Goal: Check status: Check status

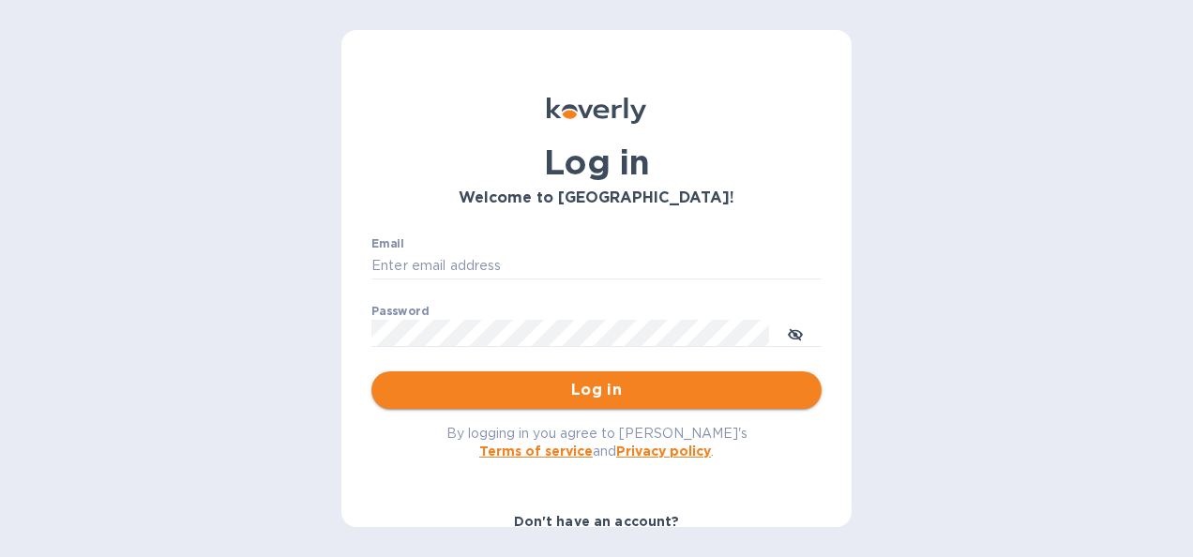
type input "[PERSON_NAME][EMAIL_ADDRESS][PERSON_NAME][PERSON_NAME][DOMAIN_NAME]"
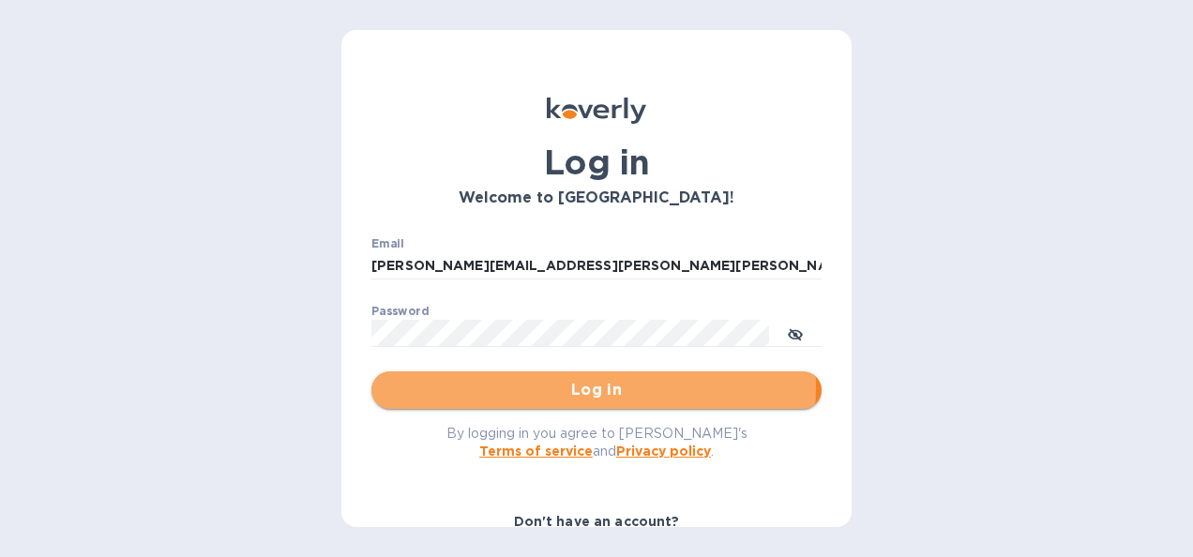
click at [529, 385] on span "Log in" at bounding box center [596, 390] width 420 height 23
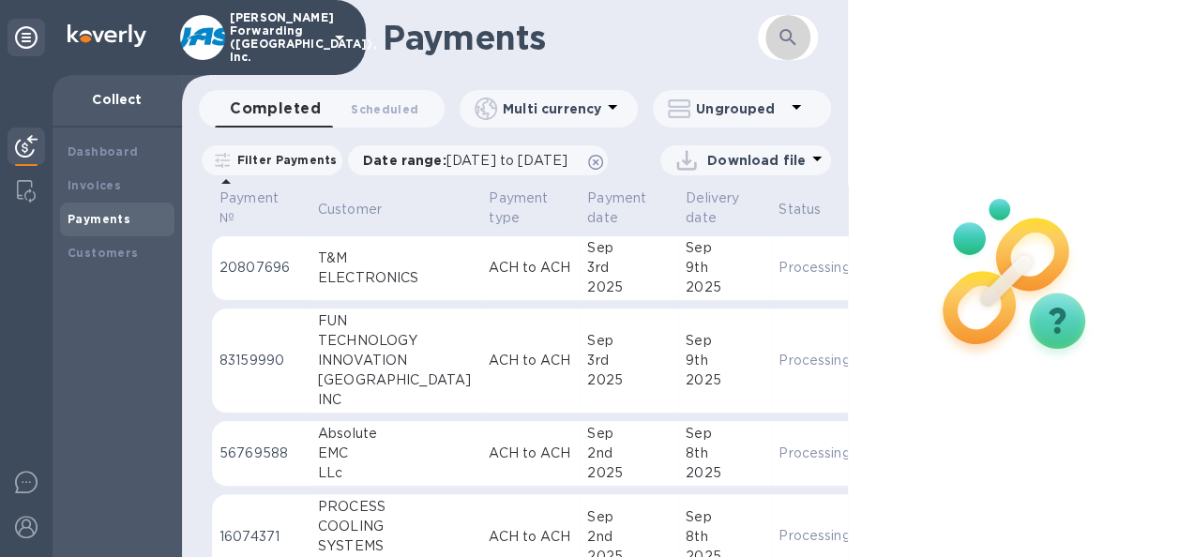
click at [784, 35] on icon "button" at bounding box center [787, 37] width 23 height 23
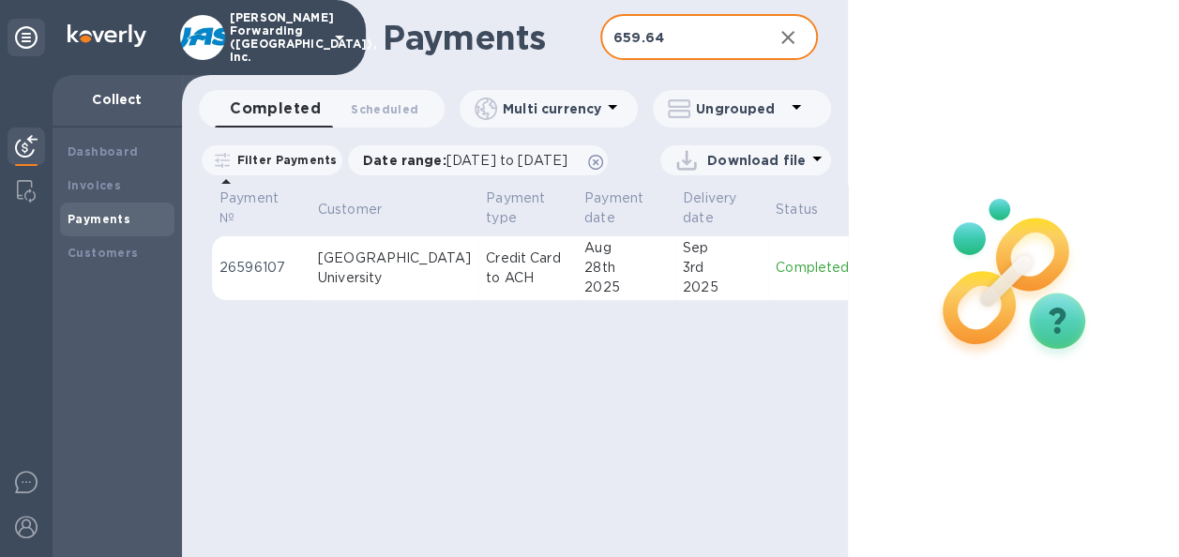
click at [493, 301] on td "Credit Card to ACH" at bounding box center [527, 268] width 98 height 66
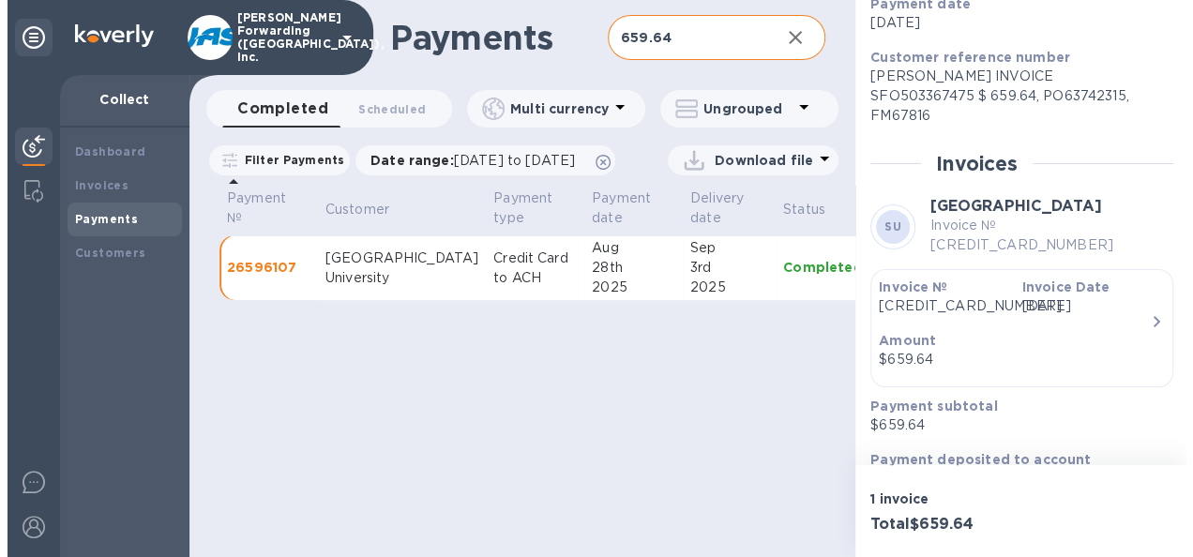
scroll to position [347, 0]
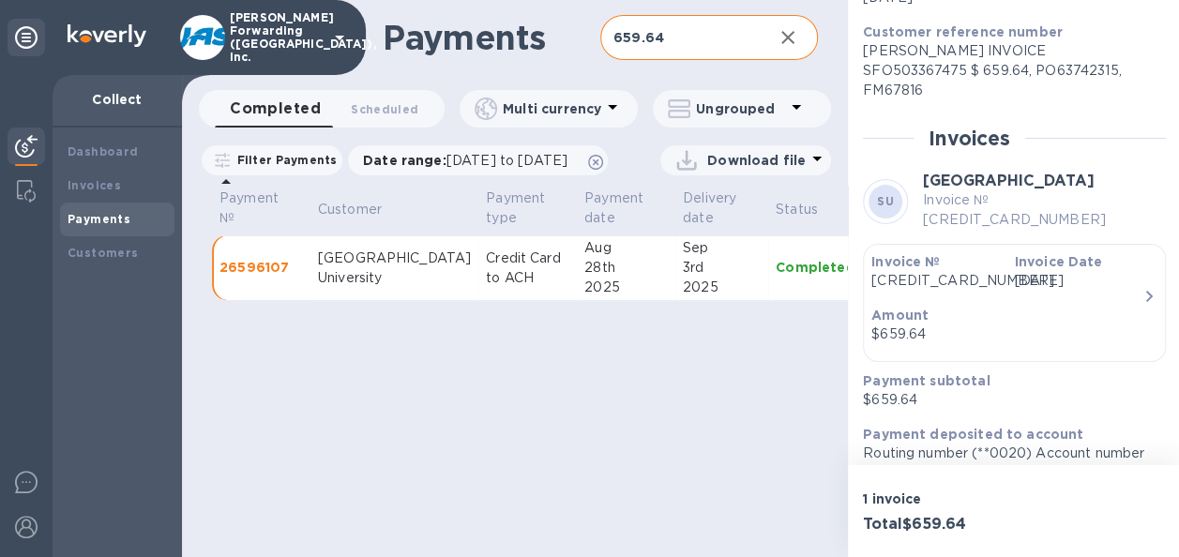
click at [1012, 306] on p "Amount" at bounding box center [1006, 315] width 271 height 19
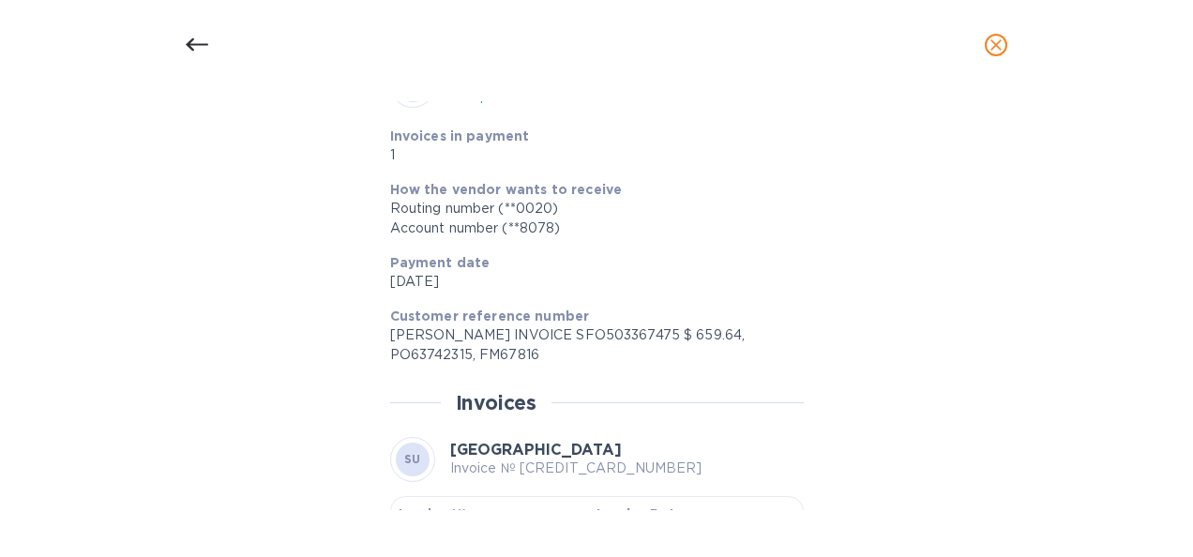
scroll to position [750, 0]
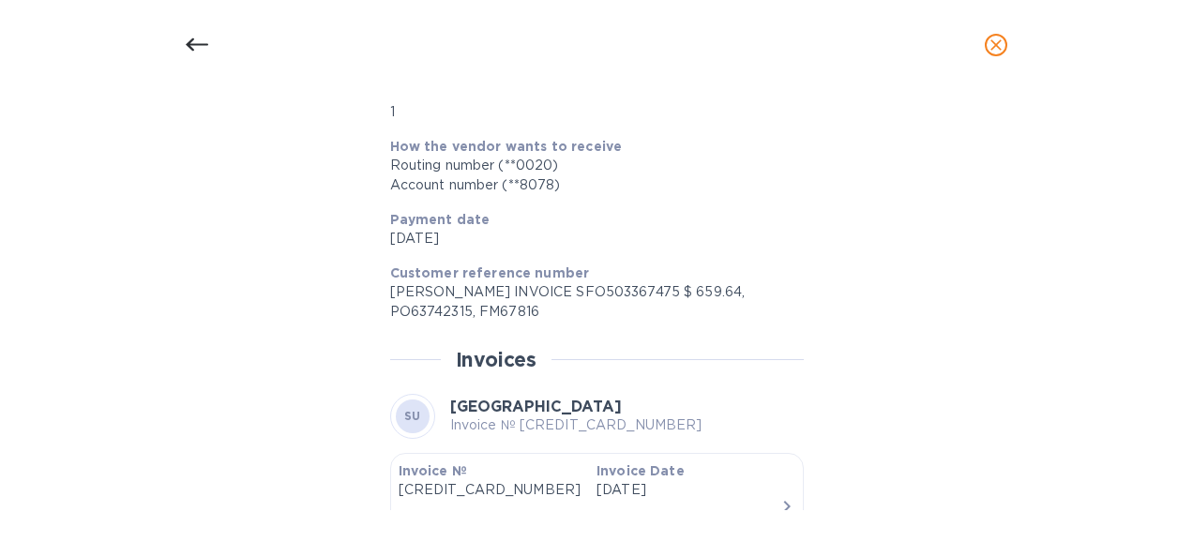
click at [191, 45] on icon at bounding box center [197, 45] width 23 height 23
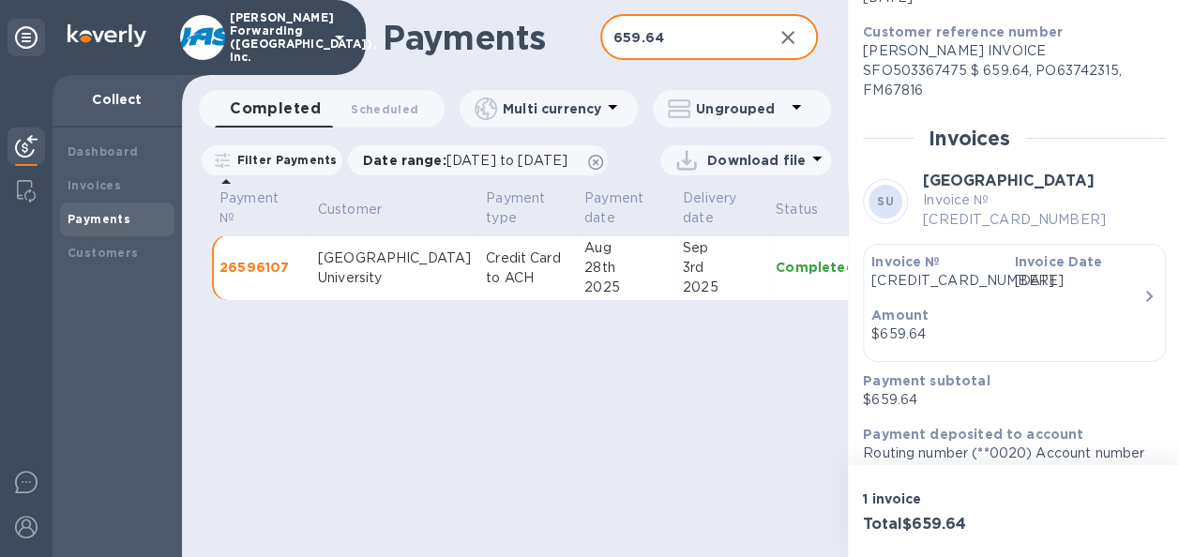
drag, startPoint x: 698, startPoint y: 38, endPoint x: 399, endPoint y: 17, distance: 299.8
click at [399, 17] on div "Payments 659.64 ​" at bounding box center [515, 37] width 666 height 75
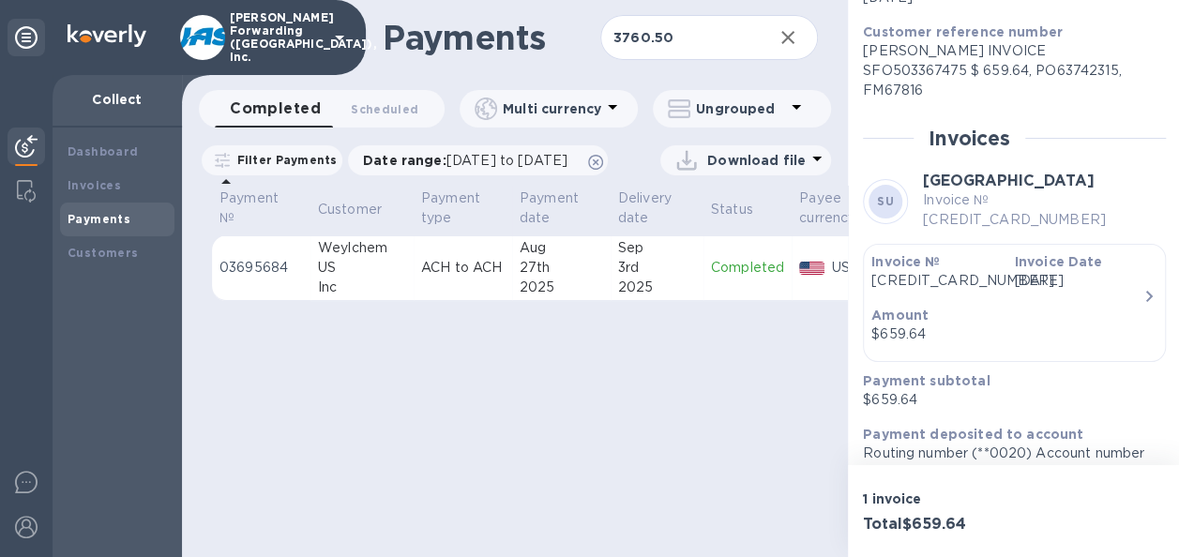
click at [512, 301] on td "[DATE]" at bounding box center [561, 268] width 98 height 66
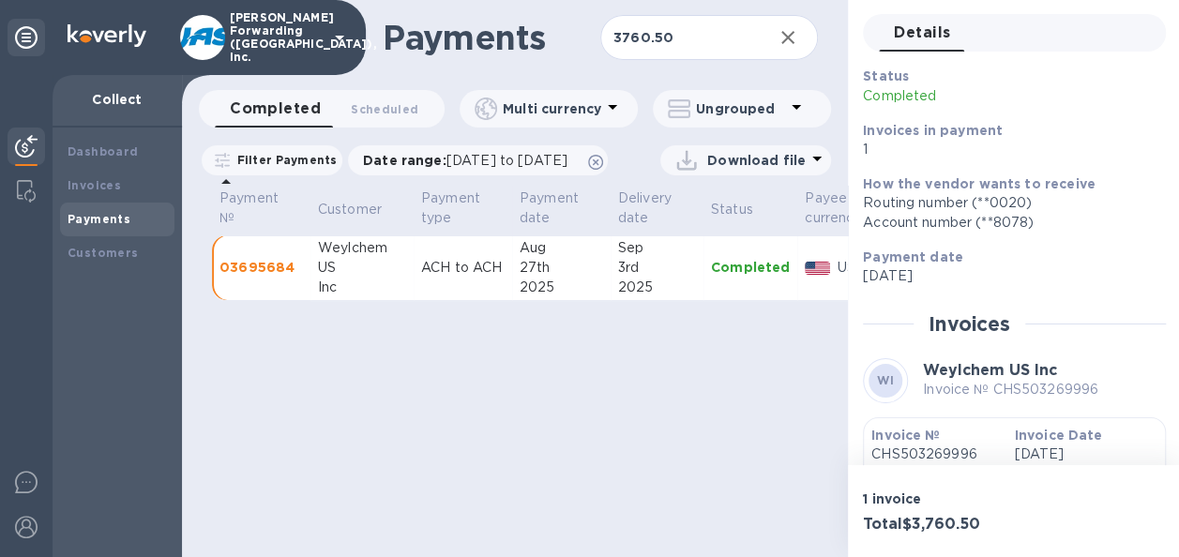
scroll to position [277, 0]
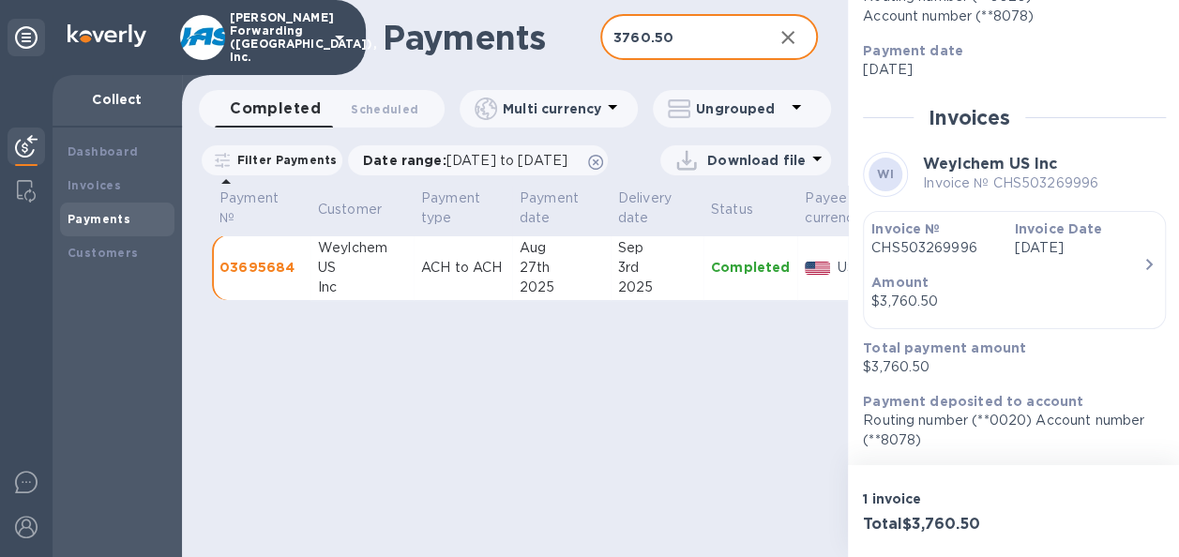
drag, startPoint x: 675, startPoint y: 28, endPoint x: 591, endPoint y: 28, distance: 84.4
click at [591, 28] on div "Payments 3760.50 ​" at bounding box center [515, 37] width 666 height 75
type input "830.00"
click at [425, 301] on td "ACH to ACH" at bounding box center [463, 268] width 98 height 66
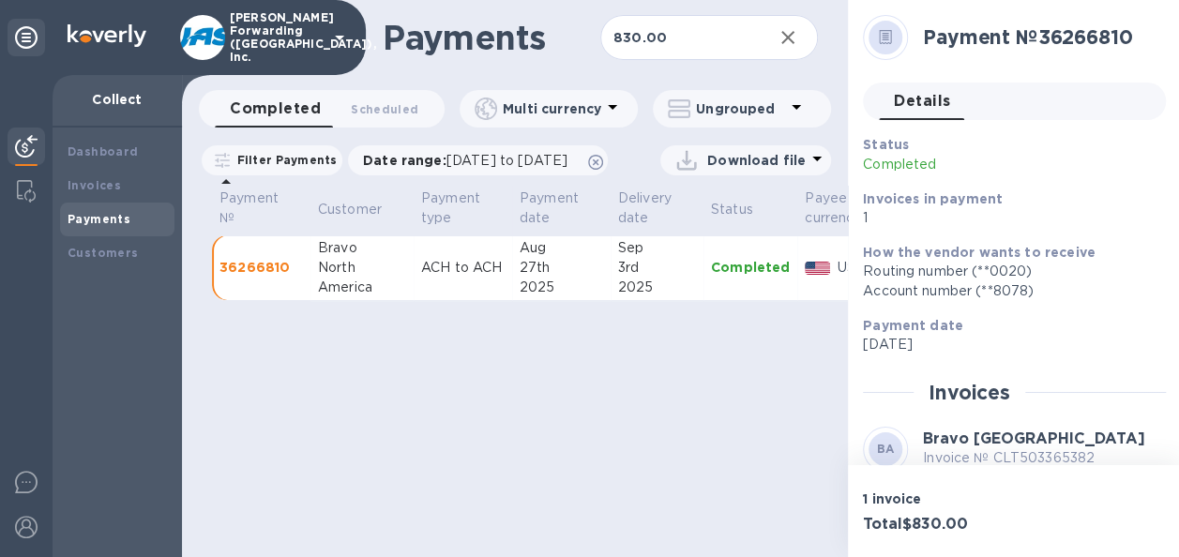
scroll to position [274, 0]
